Goal: Check status: Check status

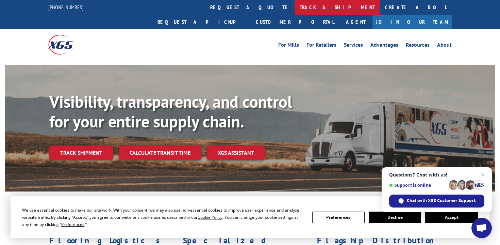
click at [295, 7] on link "track a shipment" at bounding box center [337, 7] width 85 height 15
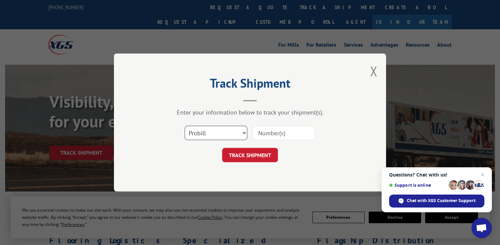
click at [244, 131] on select "Select category... Probill BOL PO" at bounding box center [216, 133] width 63 height 14
select select "bol"
click at [185, 126] on select "Select category... Probill BOL PO" at bounding box center [216, 133] width 63 height 14
click at [258, 131] on input at bounding box center [284, 133] width 63 height 14
paste input "3376996"
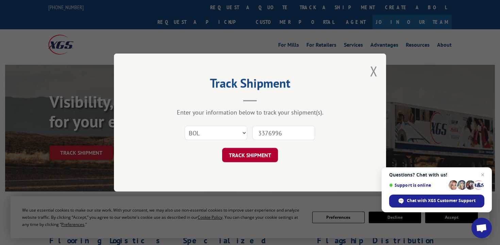
type input "3376996"
click at [248, 155] on button "TRACK SHIPMENT" at bounding box center [250, 155] width 56 height 14
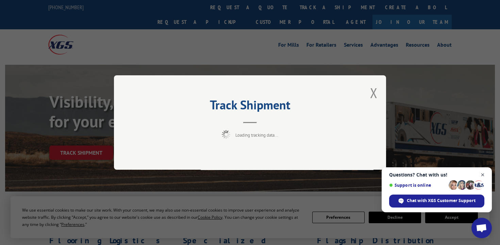
click at [485, 173] on span "Close chat" at bounding box center [483, 175] width 9 height 9
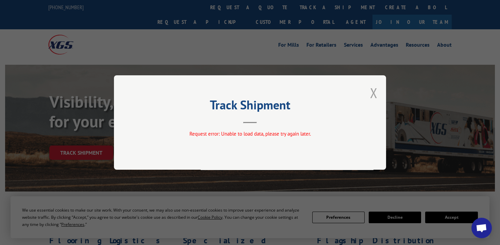
click at [374, 92] on button "Close modal" at bounding box center [373, 93] width 7 height 18
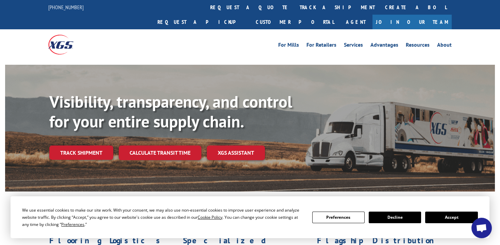
click at [457, 215] on button "Accept" at bounding box center [451, 217] width 52 height 12
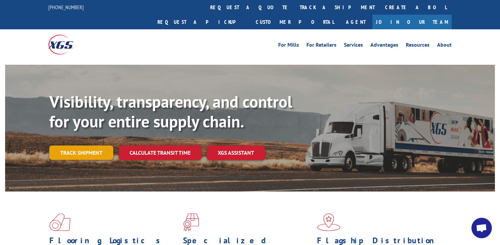
click at [77, 145] on link "Track shipment" at bounding box center [81, 152] width 64 height 14
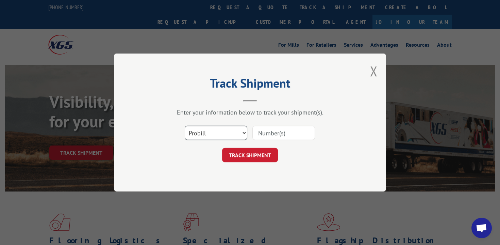
click at [241, 130] on select "Select category... Probill BOL PO" at bounding box center [216, 133] width 63 height 14
select select "bol"
click at [185, 126] on select "Select category... Probill BOL PO" at bounding box center [216, 133] width 63 height 14
click at [278, 132] on input at bounding box center [284, 133] width 63 height 14
paste input "3376996"
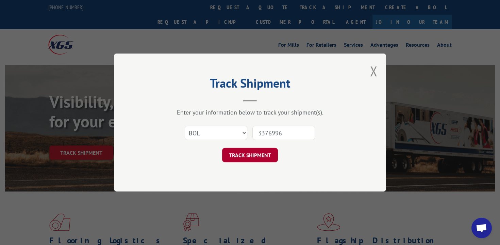
type input "3376996"
click at [252, 155] on button "TRACK SHIPMENT" at bounding box center [250, 155] width 56 height 14
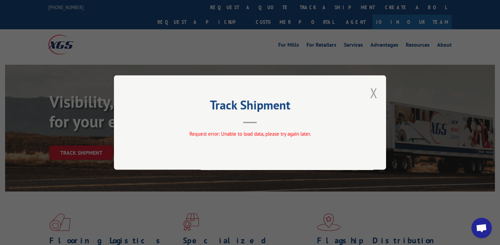
click at [374, 91] on button "Close modal" at bounding box center [373, 93] width 7 height 18
